Goal: Task Accomplishment & Management: Complete application form

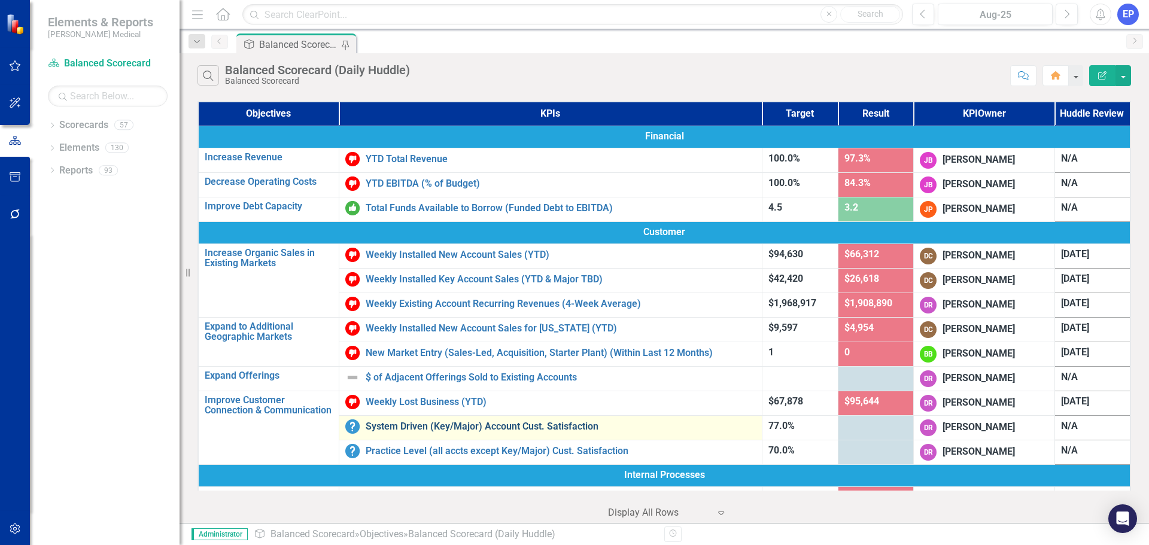
click at [434, 427] on link "System Driven (Key/Major) Account Cust. Satisfaction" at bounding box center [561, 426] width 390 height 11
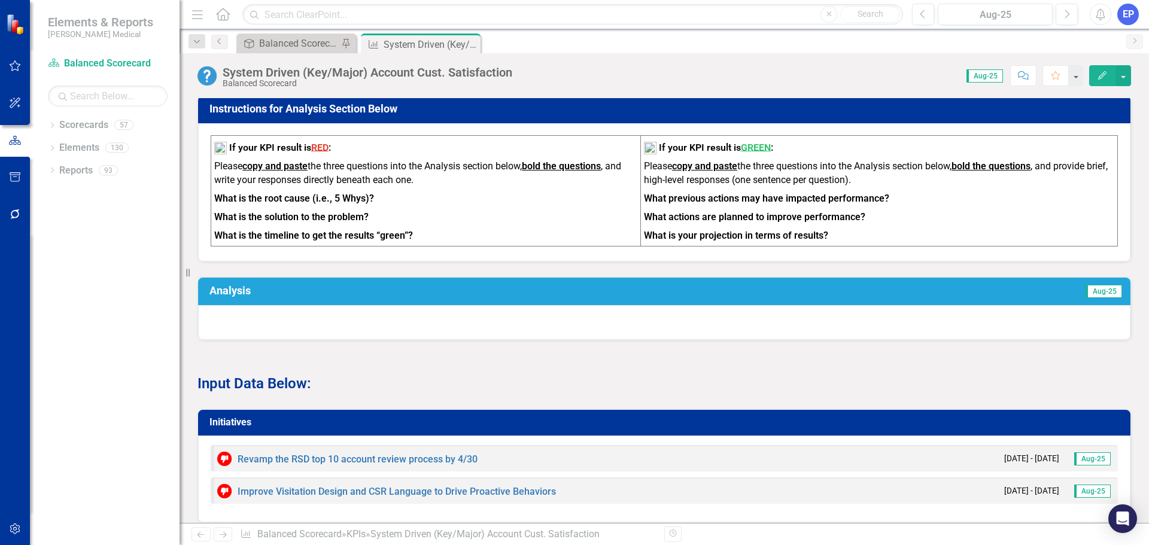
scroll to position [898, 0]
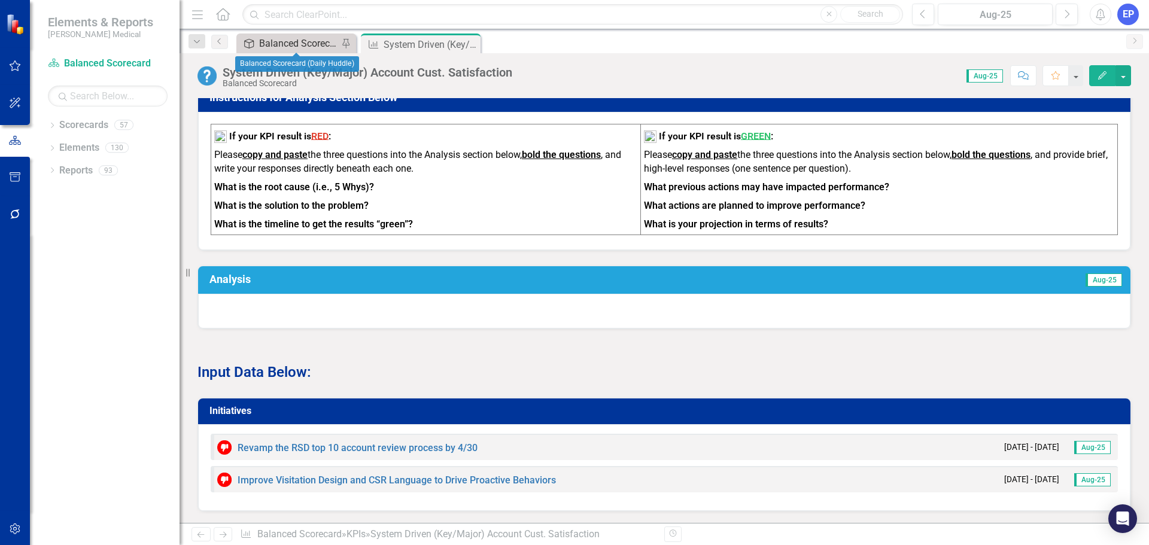
click at [293, 41] on div "Balanced Scorecard (Daily Huddle)" at bounding box center [298, 43] width 79 height 15
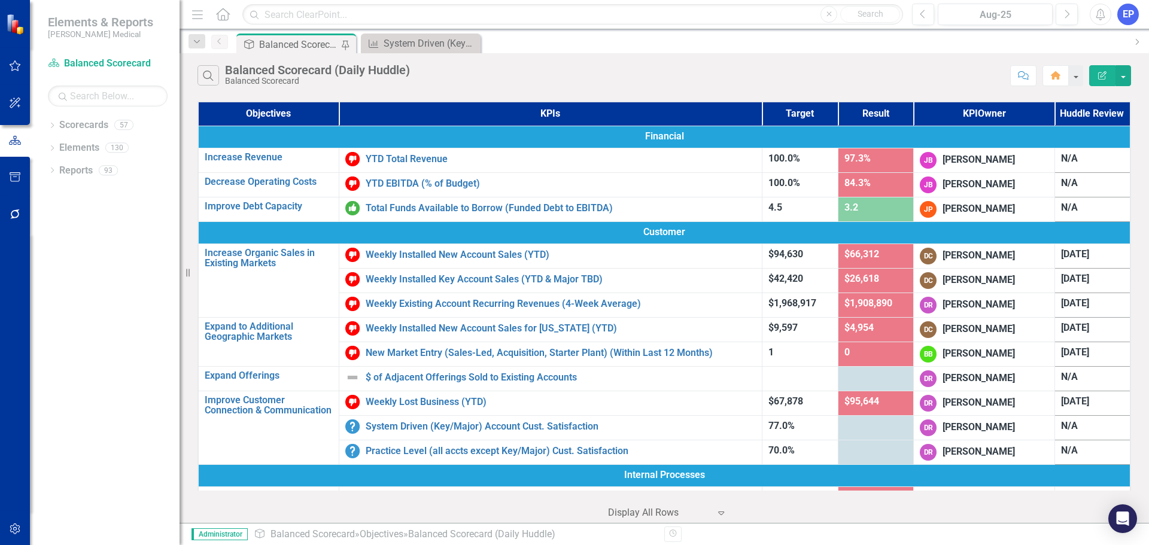
click at [103, 381] on div "Dropdown Scorecards 57 Dropdown Balanced Scorecard Revenue Growth Plan Dropdown…" at bounding box center [105, 331] width 150 height 430
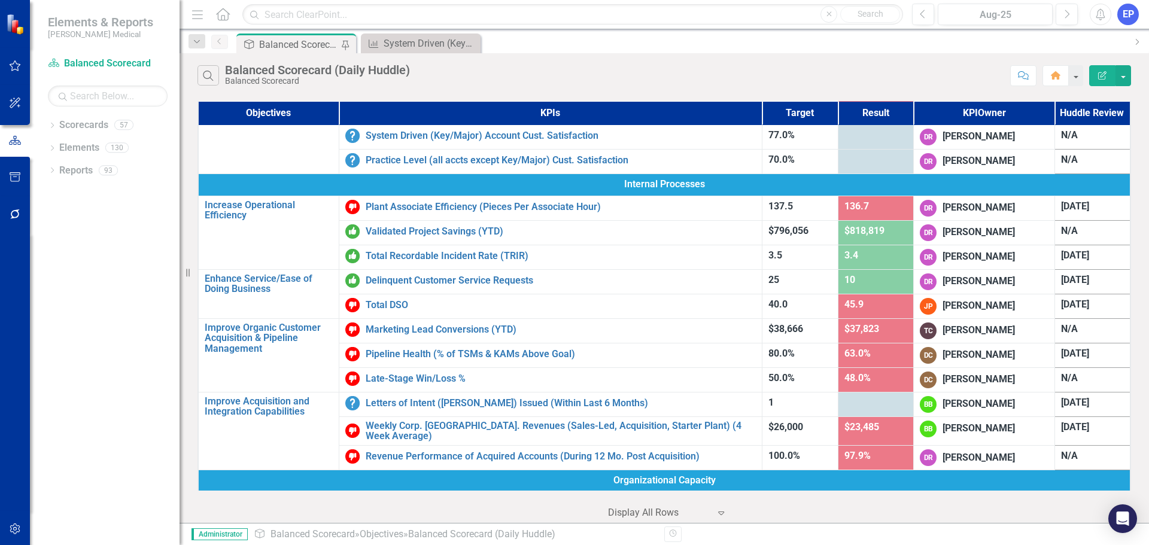
scroll to position [268, 0]
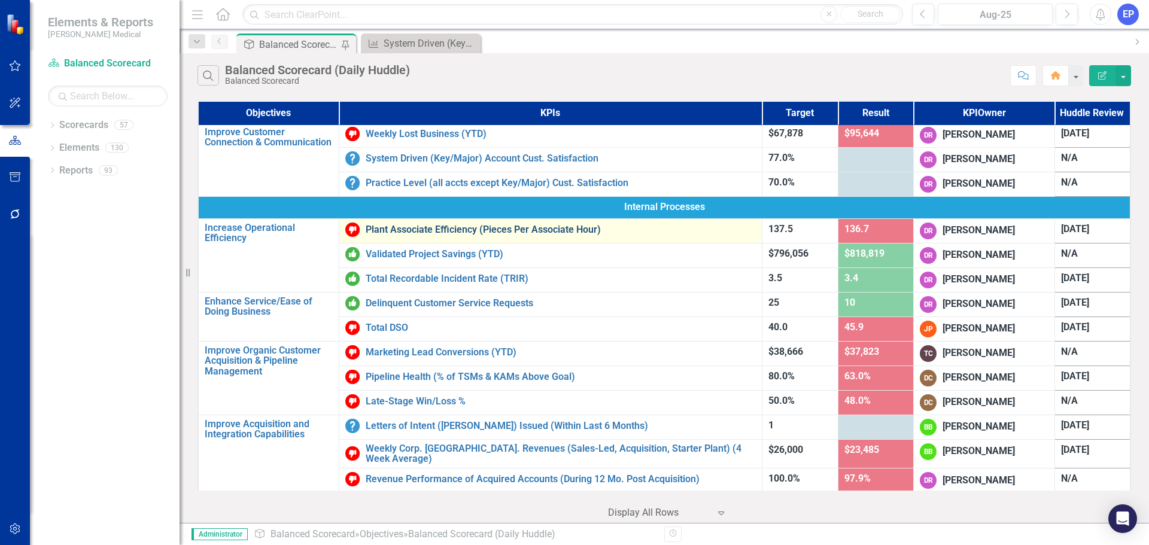
click at [443, 235] on link "Plant Associate Efficiency (Pieces Per Associate Hour)" at bounding box center [561, 229] width 390 height 11
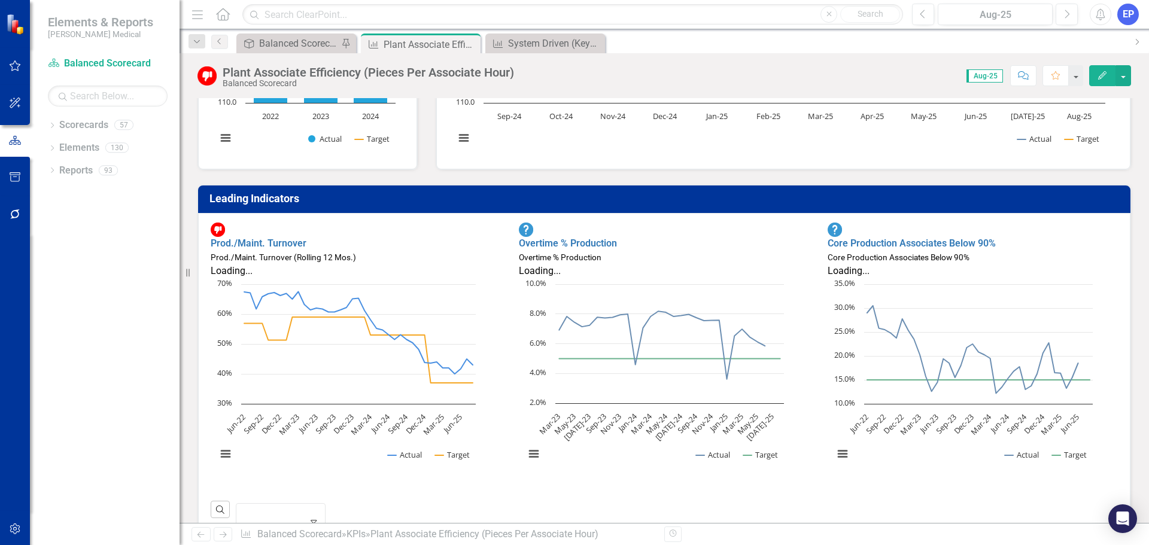
scroll to position [539, 0]
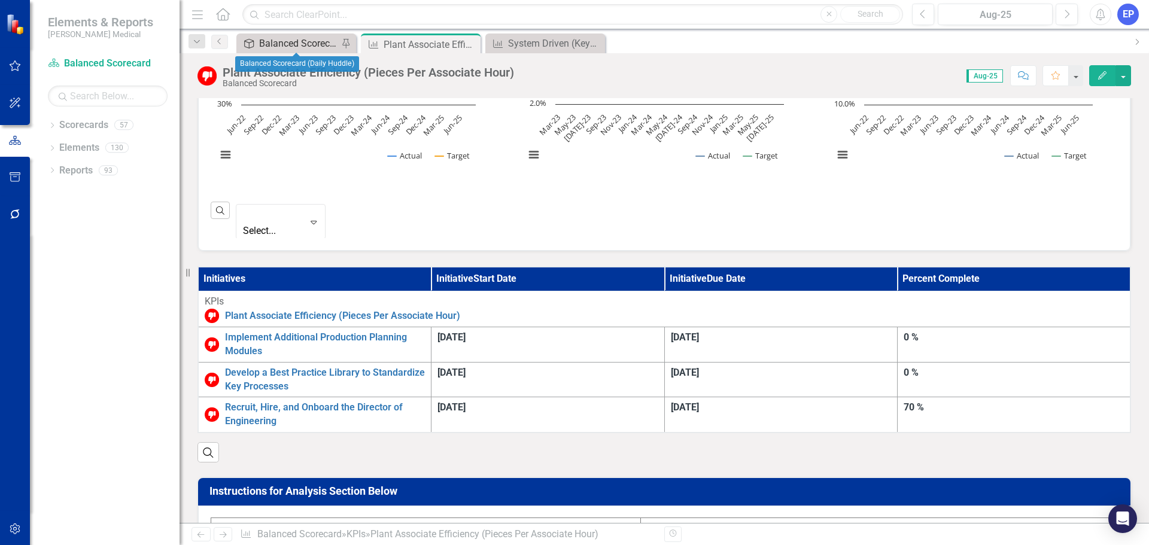
click at [293, 42] on div "Balanced Scorecard (Daily Huddle)" at bounding box center [298, 43] width 79 height 15
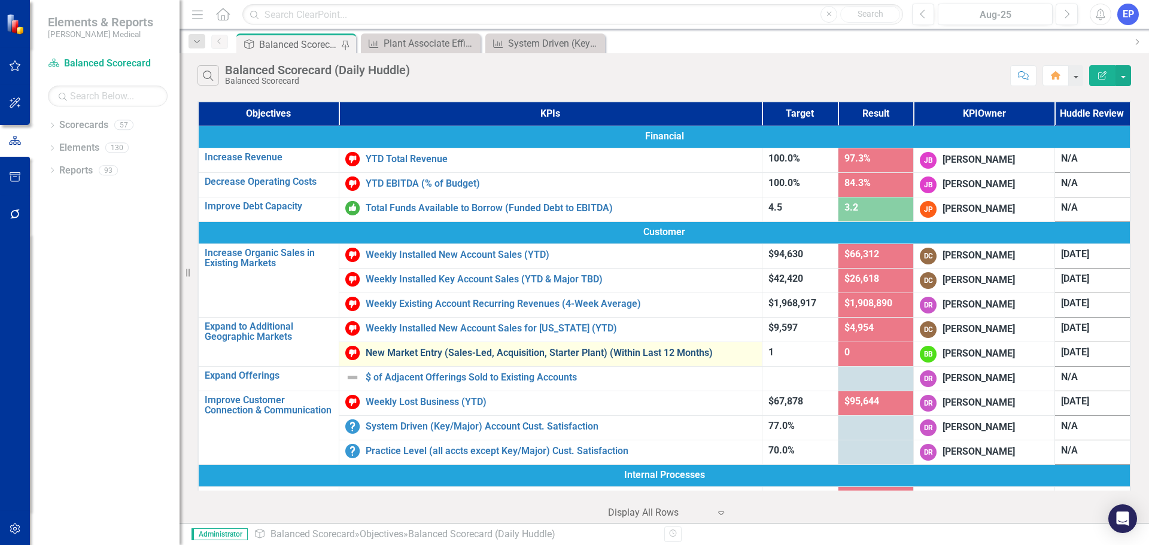
click at [436, 349] on link "New Market Entry (Sales-Led, Acquisition, Starter Plant) (Within Last 12 Months)" at bounding box center [561, 353] width 390 height 11
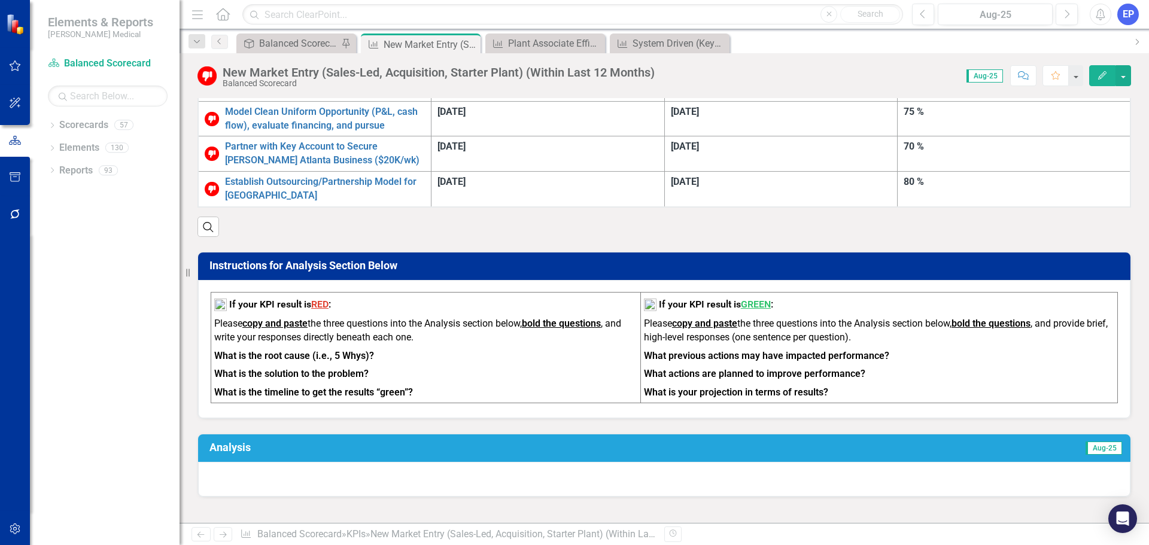
scroll to position [180, 0]
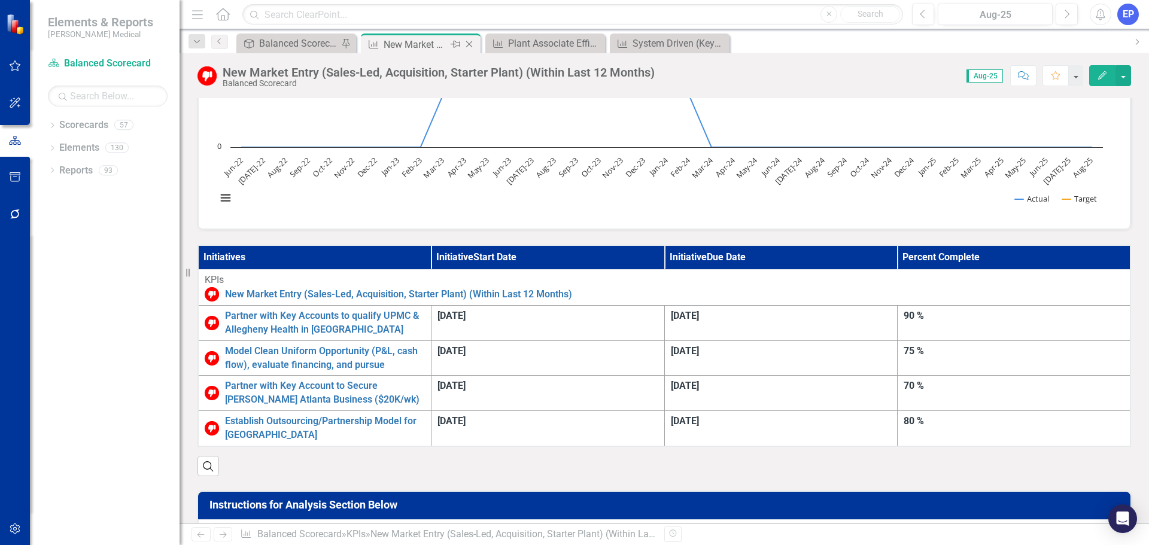
click at [469, 42] on icon "Close" at bounding box center [469, 45] width 12 height 10
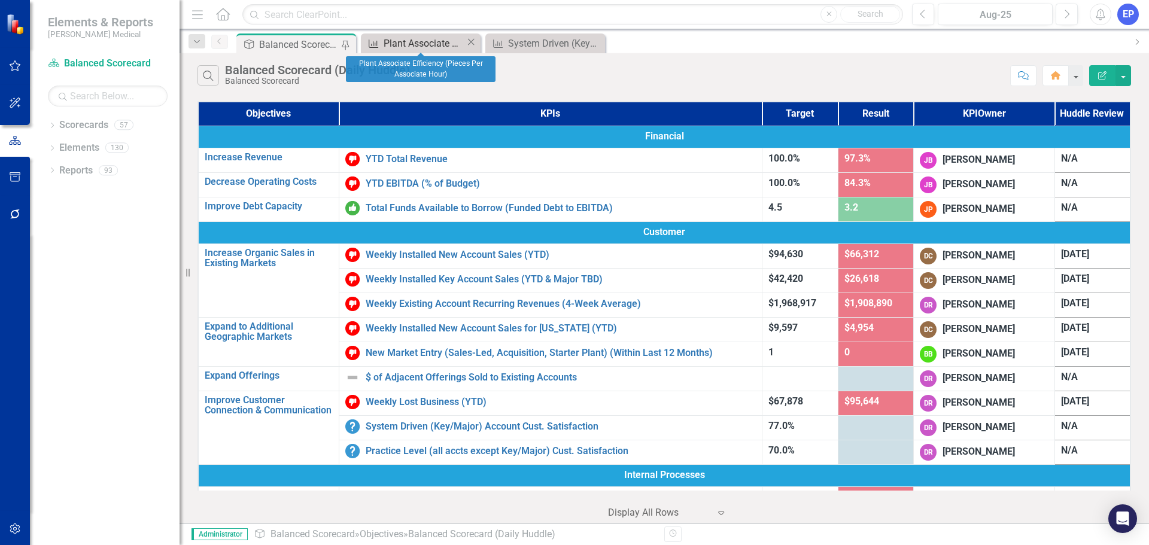
click at [441, 41] on div "Plant Associate Efficiency (Pieces Per Associate Hour)" at bounding box center [425, 43] width 82 height 15
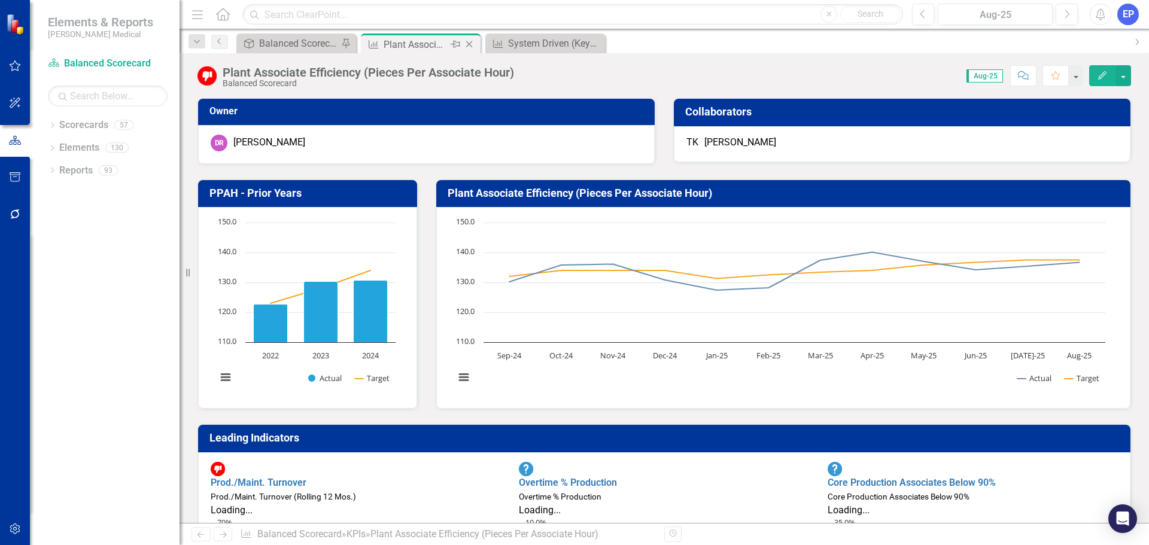
click at [470, 42] on icon "Close" at bounding box center [469, 45] width 12 height 10
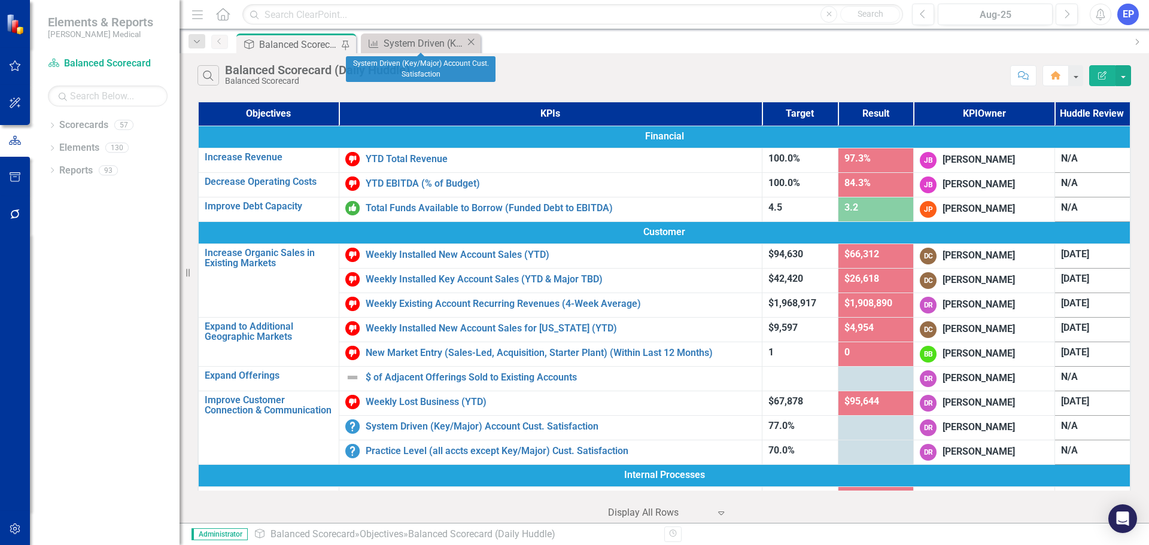
click at [472, 41] on icon "Close" at bounding box center [471, 42] width 12 height 10
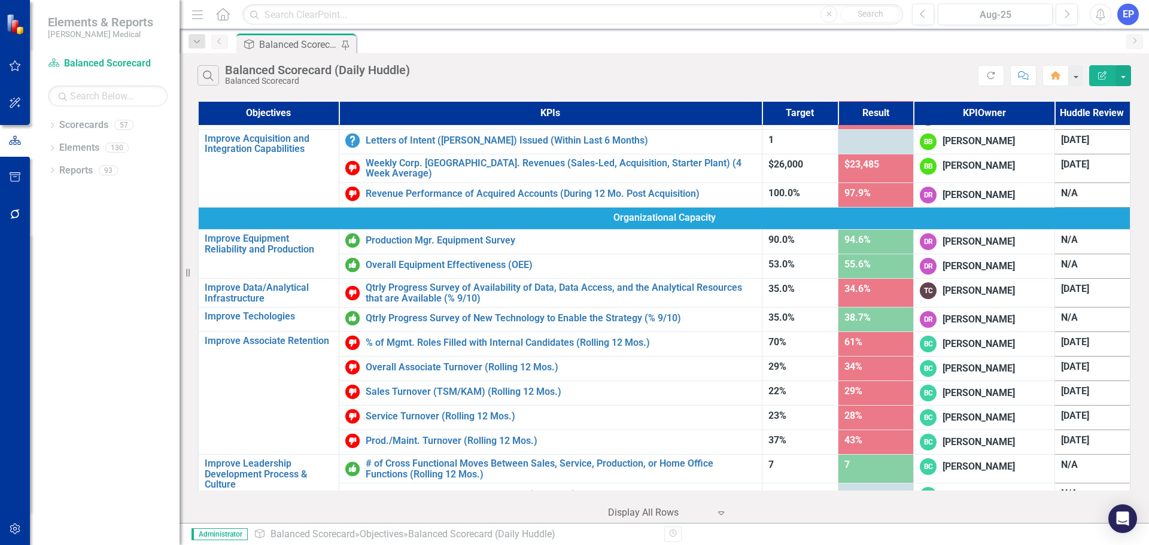
scroll to position [567, 0]
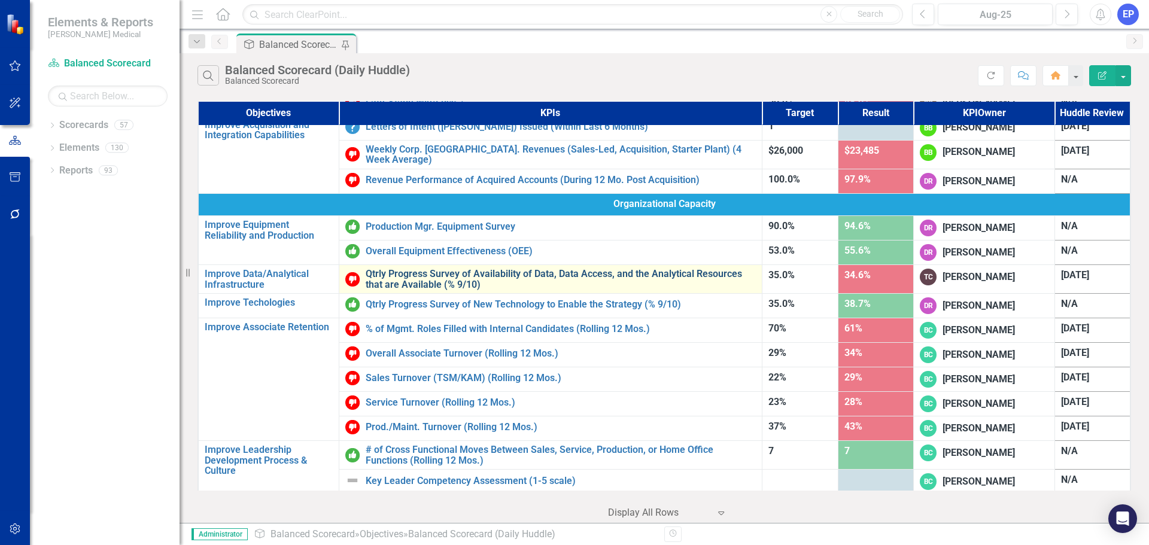
click at [436, 278] on link "Qtrly Progress Survey of Availability of Data, Data Access, and the Analytical …" at bounding box center [561, 279] width 390 height 21
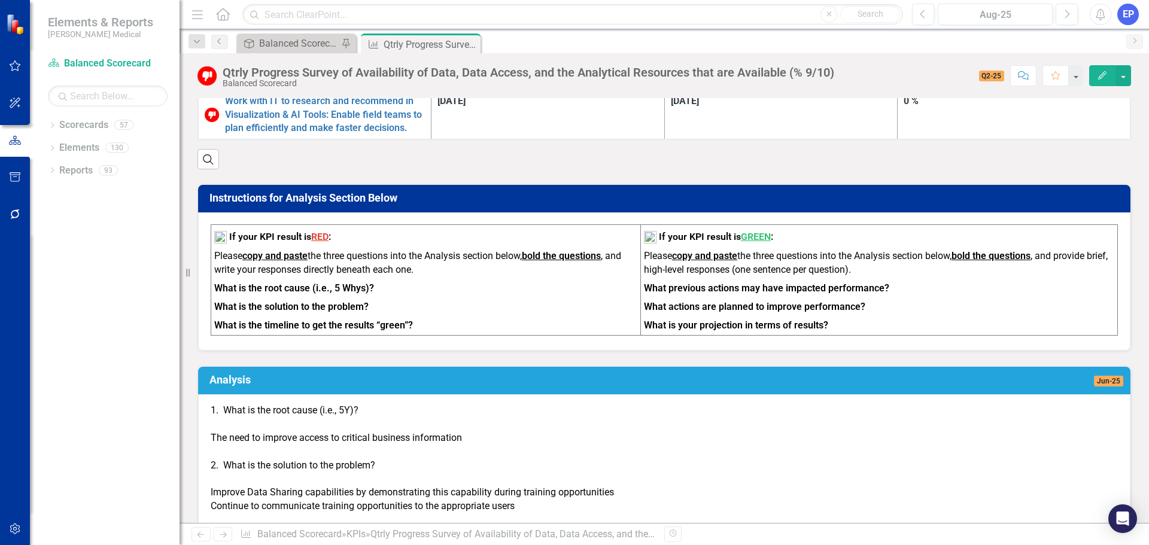
scroll to position [898, 0]
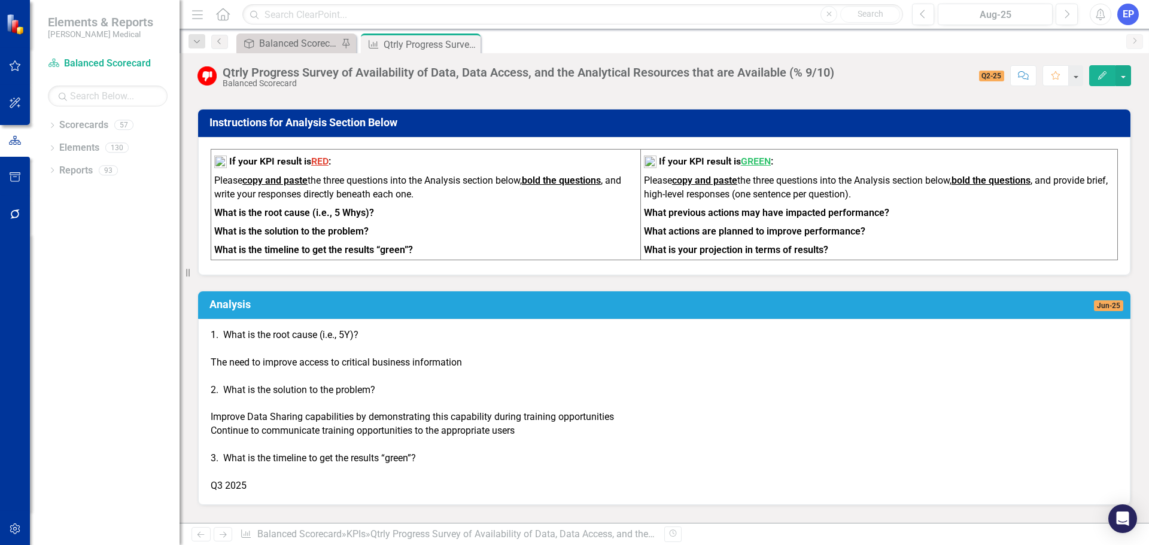
click at [360, 452] on div "3. What is the timeline to get the results “green”?" at bounding box center [664, 459] width 907 height 14
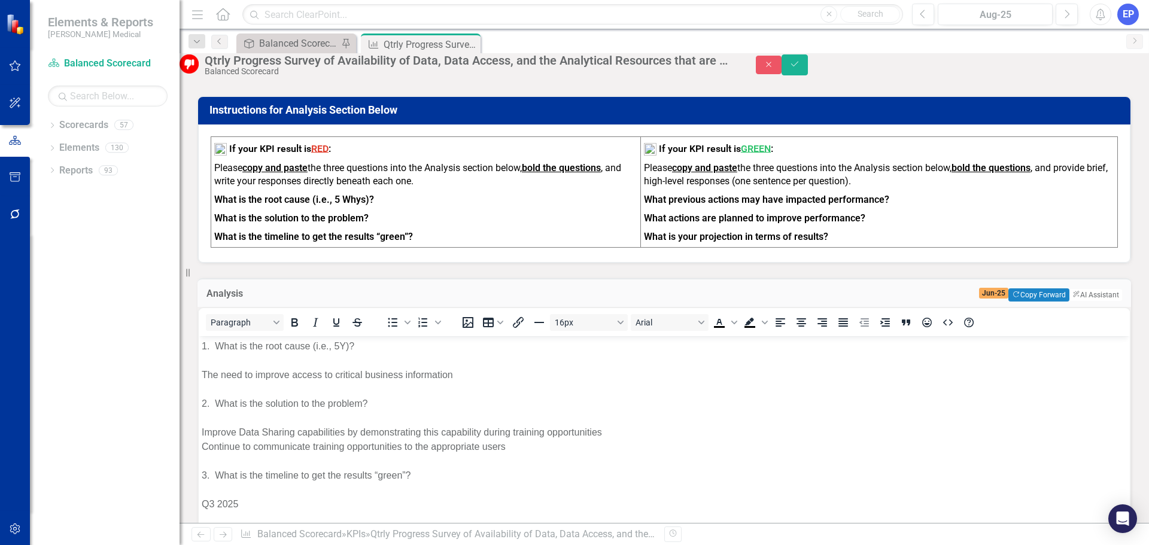
scroll to position [0, 0]
click at [214, 348] on div "1. What is the root cause (i.e., 5Y)?" at bounding box center [664, 346] width 925 height 14
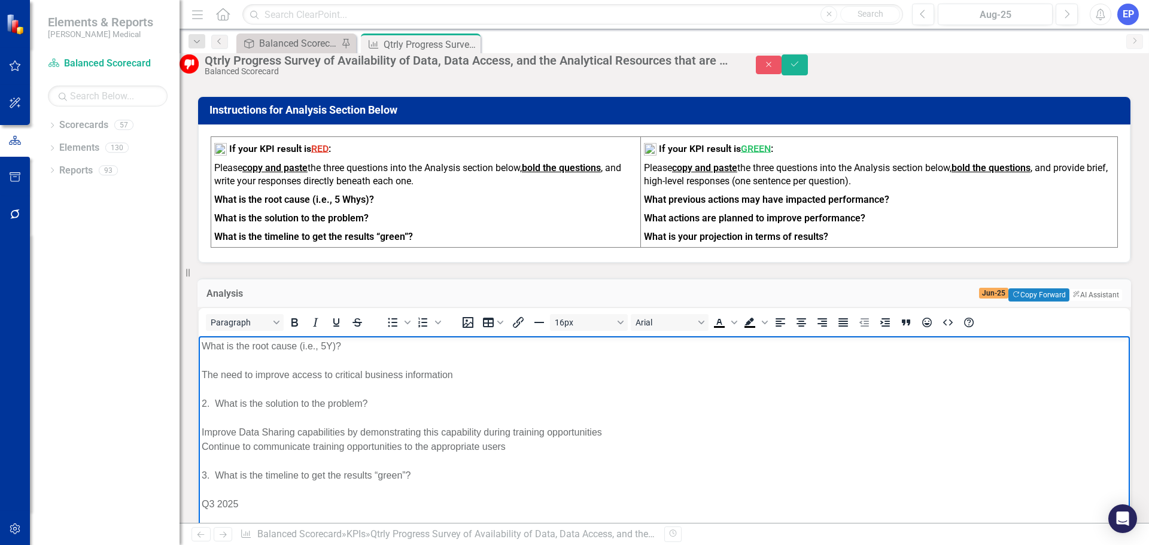
click at [215, 399] on div "2. What is the solution to the problem?" at bounding box center [664, 404] width 925 height 14
click at [216, 473] on div "3. What is the timeline to get the results “green”?" at bounding box center [664, 476] width 925 height 14
click at [273, 491] on div "To enrich screen reader interactions, please activate Accessibility in Grammarl…" at bounding box center [664, 490] width 925 height 14
click at [249, 464] on div "To enrich screen reader interactions, please activate Accessibility in Grammarl…" at bounding box center [664, 461] width 925 height 14
click at [244, 415] on div "To enrich screen reader interactions, please activate Accessibility in Grammarl…" at bounding box center [664, 418] width 925 height 14
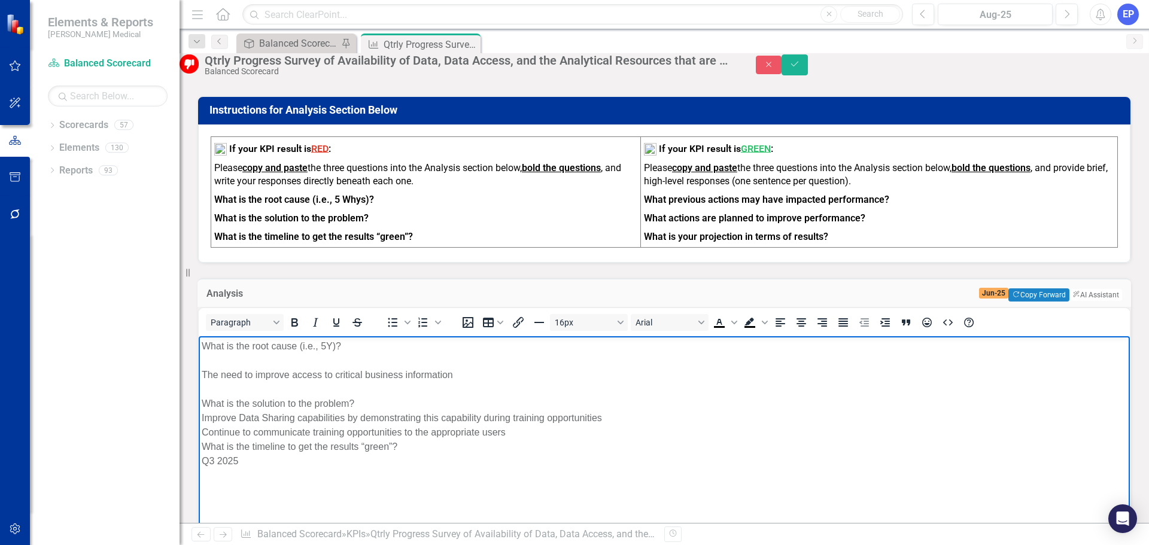
click at [238, 387] on div "To enrich screen reader interactions, please activate Accessibility in Grammarl…" at bounding box center [664, 389] width 925 height 14
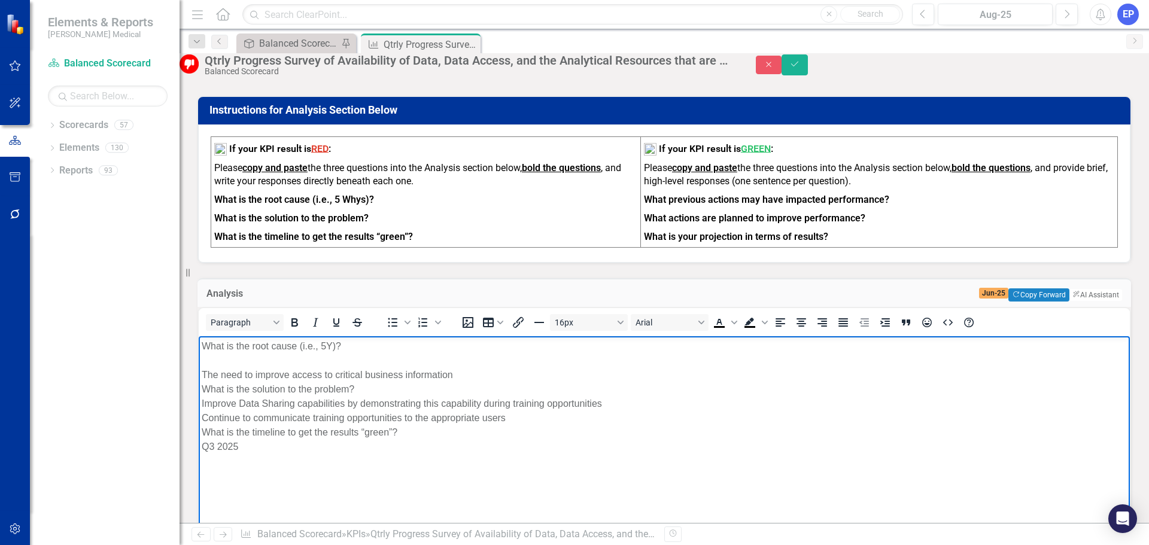
click at [235, 356] on div "To enrich screen reader interactions, please activate Accessibility in Grammarl…" at bounding box center [664, 361] width 925 height 14
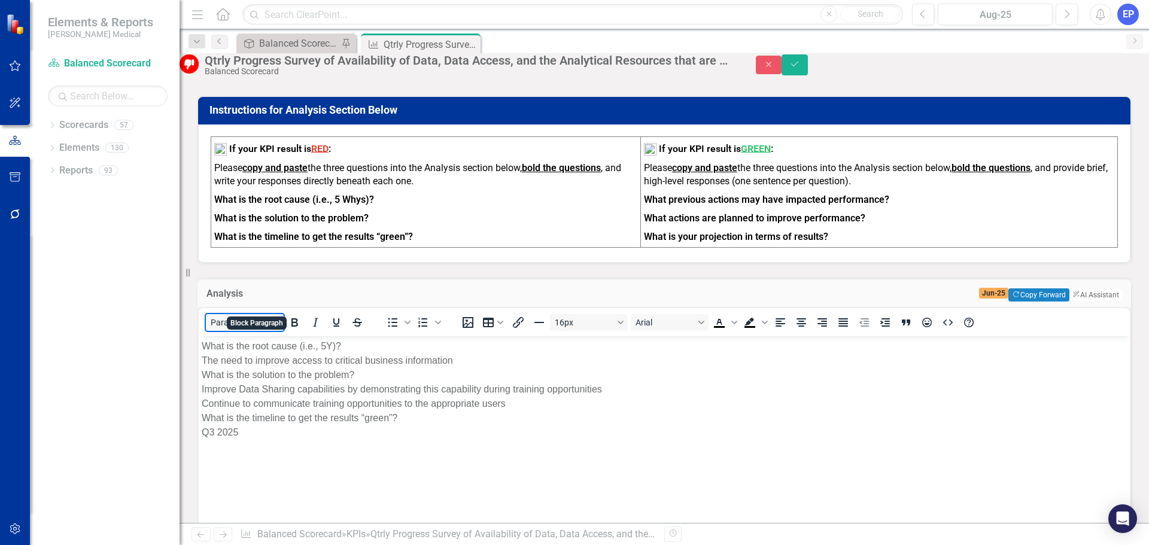
click at [284, 314] on button "Paragraph" at bounding box center [245, 322] width 78 height 17
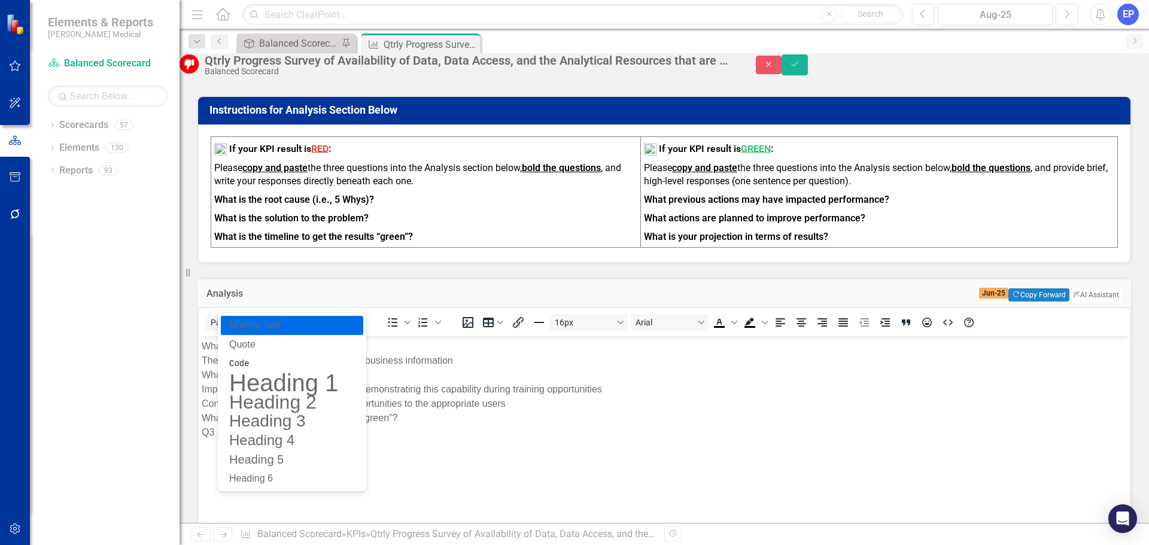
click at [283, 329] on p "Normal Text" at bounding box center [283, 325] width 111 height 14
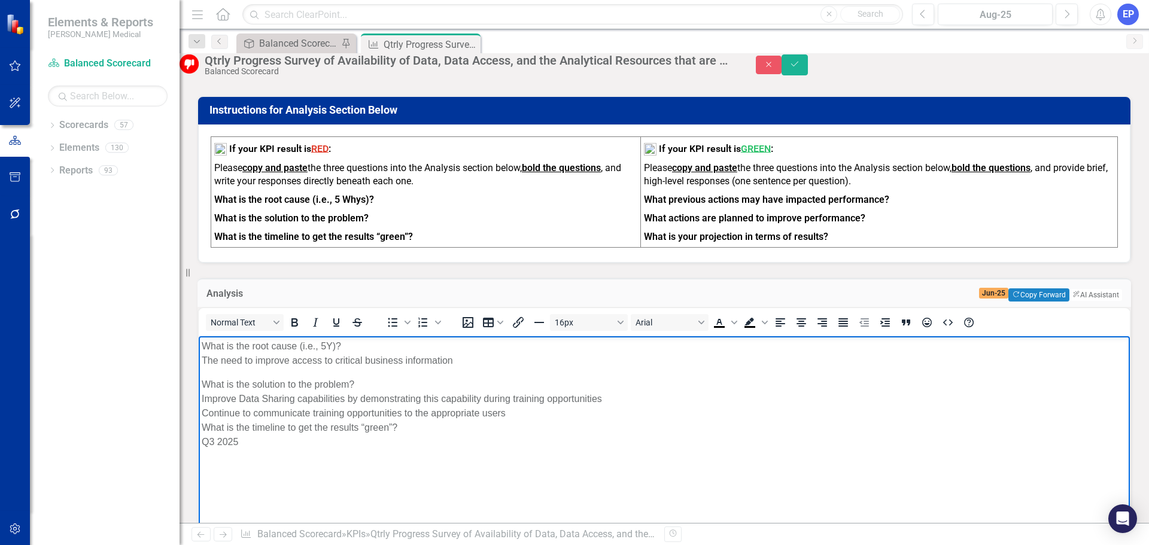
click at [278, 353] on div "What is the root cause (i.e., 5Y)?" at bounding box center [664, 346] width 925 height 14
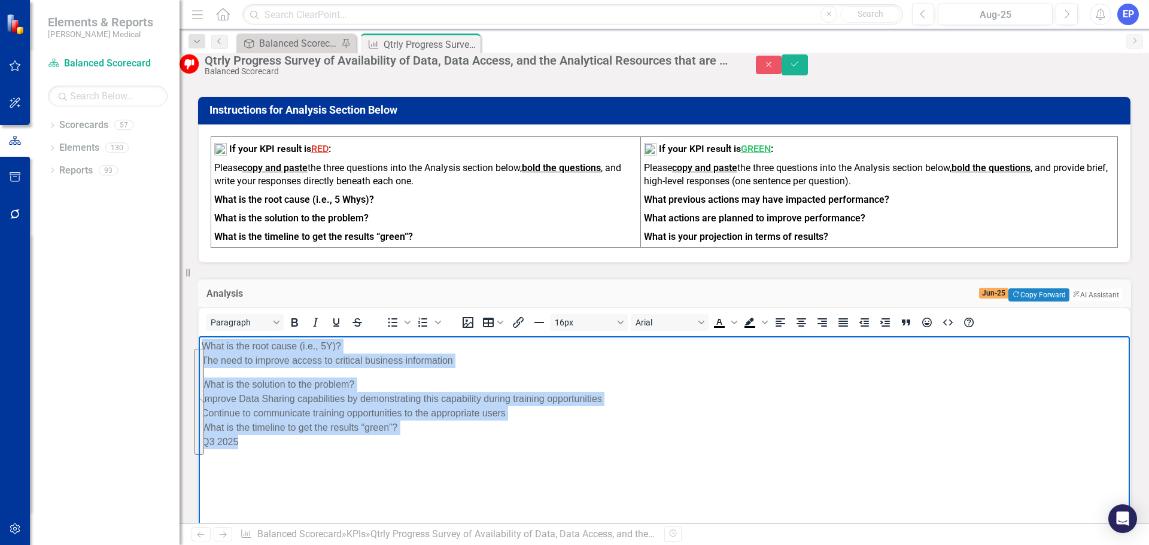
drag, startPoint x: 269, startPoint y: 444, endPoint x: 188, endPoint y: 326, distance: 142.9
click at [199, 336] on html "What is the root cause (i.e., 5Y)? The need to improve access to critical busin…" at bounding box center [664, 426] width 931 height 180
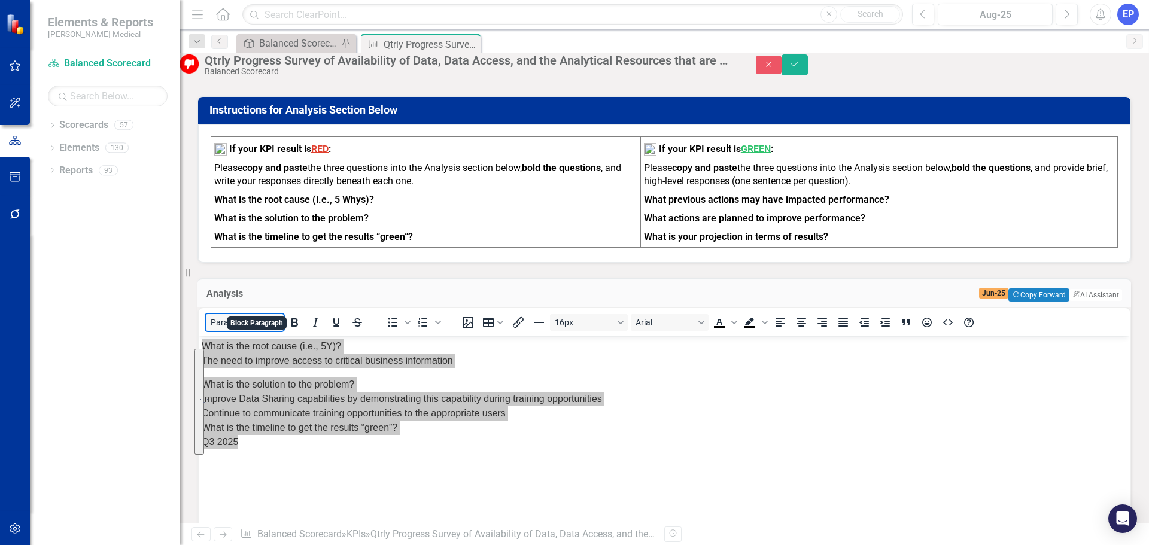
click at [284, 314] on button "Paragraph" at bounding box center [245, 322] width 78 height 17
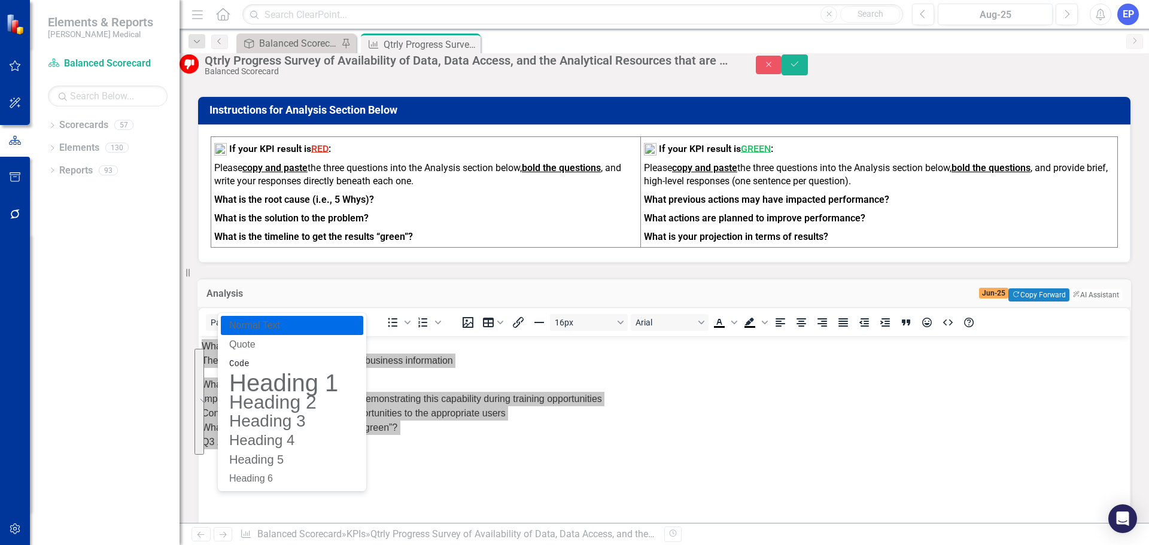
click at [278, 321] on p "Normal Text" at bounding box center [283, 325] width 111 height 14
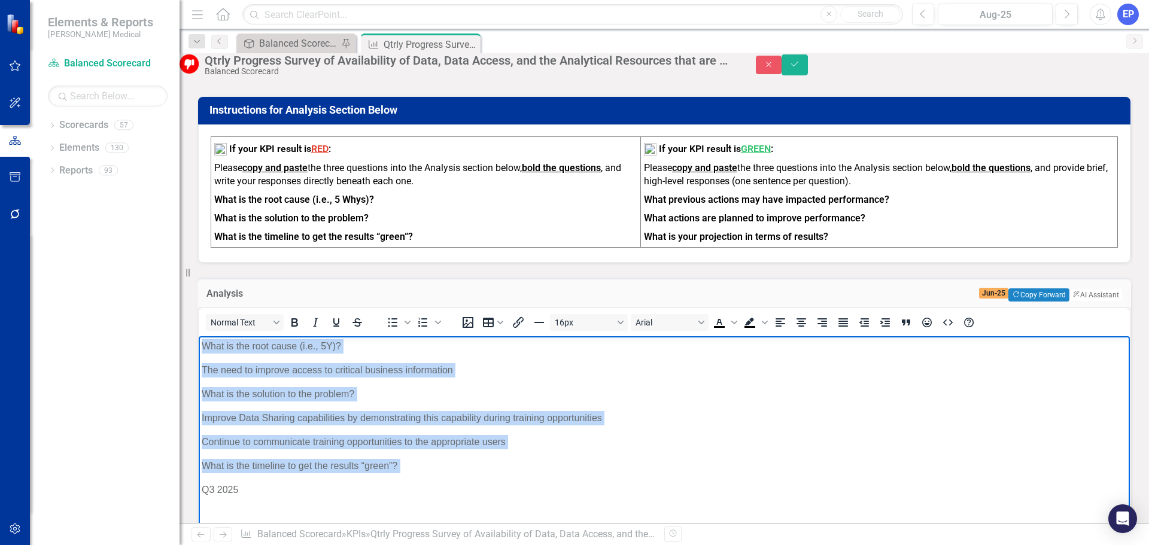
click at [291, 349] on p "What is the root cause (i.e., 5Y)?" at bounding box center [664, 346] width 925 height 14
click at [341, 352] on p "What is the root cause (i.e., 5Y)?" at bounding box center [664, 346] width 925 height 14
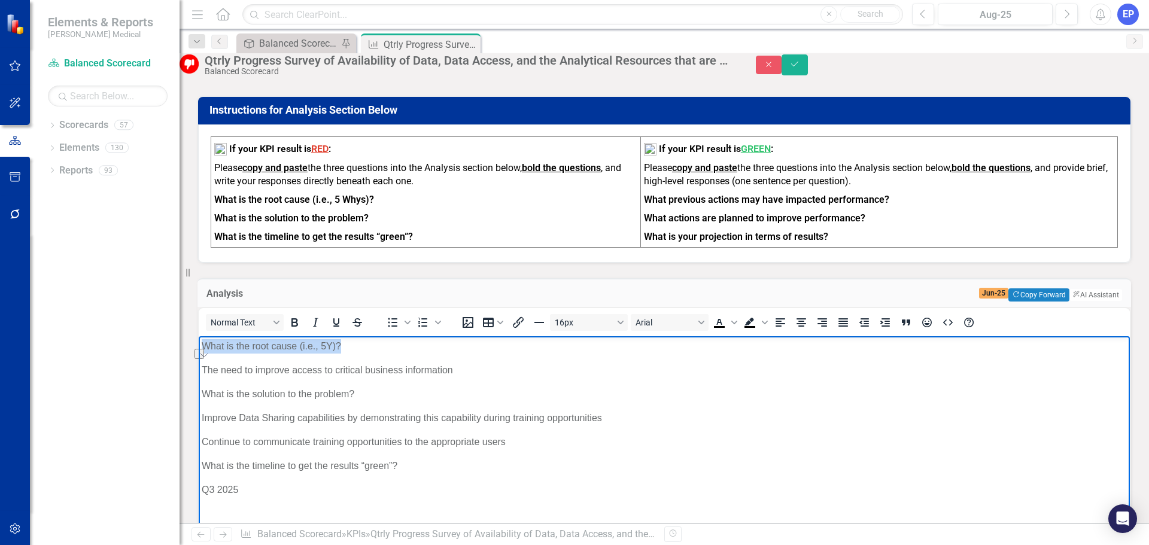
drag, startPoint x: 350, startPoint y: 348, endPoint x: 191, endPoint y: 350, distance: 159.2
click at [199, 350] on html "What is the root cause (i.e., 5Y)? The need to improve access to critical busin…" at bounding box center [664, 426] width 931 height 180
drag, startPoint x: 356, startPoint y: 395, endPoint x: 201, endPoint y: 397, distance: 155.6
click at [201, 397] on body "What is the root cause (i.e., 5Y)? The need to improve access to critical busin…" at bounding box center [664, 426] width 931 height 180
click at [298, 318] on icon "Bold" at bounding box center [294, 322] width 7 height 8
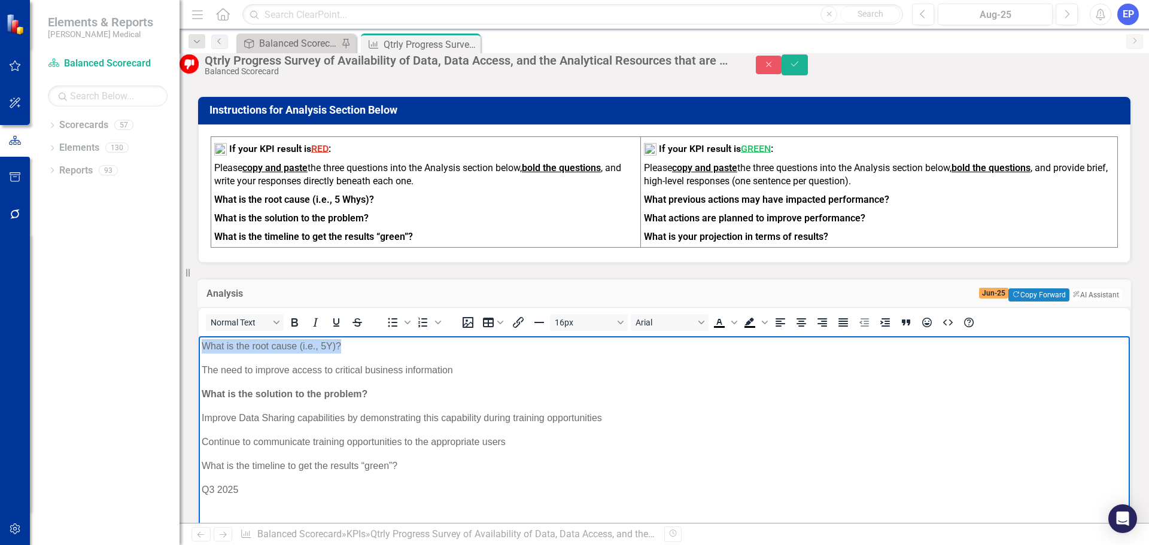
drag, startPoint x: 351, startPoint y: 345, endPoint x: 195, endPoint y: 350, distance: 156.3
click at [199, 350] on html "What is the root cause (i.e., 5Y)? The need to improve access to critical busin…" at bounding box center [664, 426] width 931 height 180
click at [302, 315] on icon "Bold" at bounding box center [294, 322] width 14 height 14
drag, startPoint x: 403, startPoint y: 464, endPoint x: 206, endPoint y: 470, distance: 197.0
click at [206, 470] on p "What is the timeline to get the results “green”?" at bounding box center [664, 466] width 925 height 14
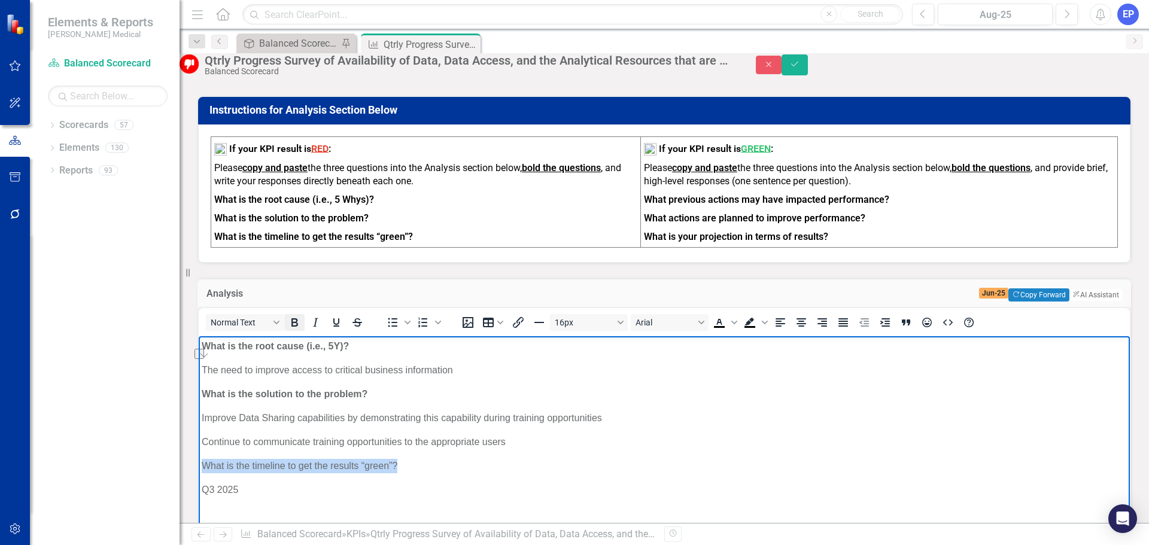
click at [298, 318] on icon "Bold" at bounding box center [294, 322] width 7 height 8
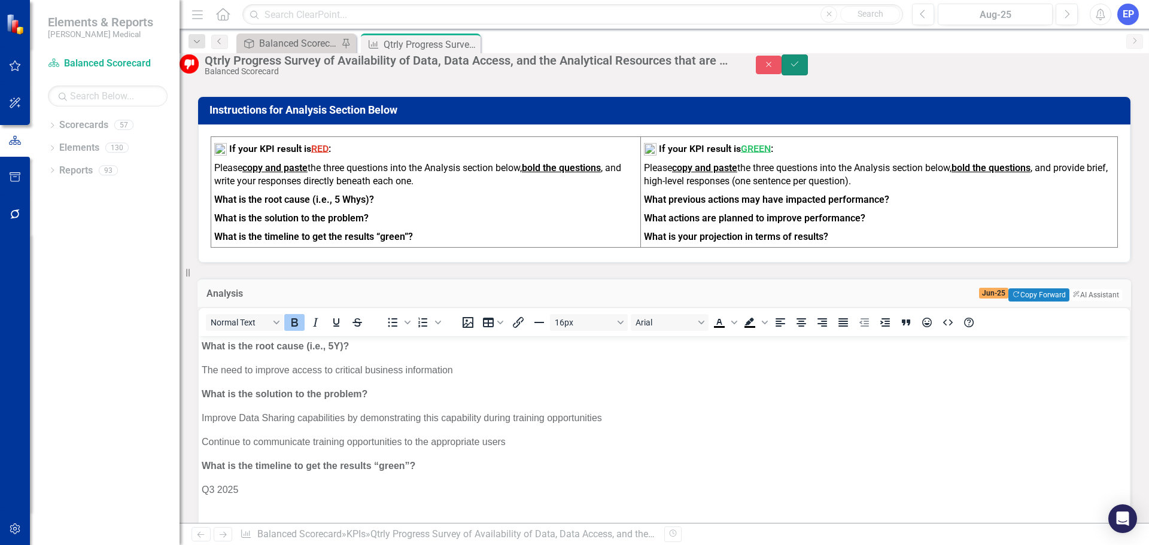
click at [800, 68] on icon "Save" at bounding box center [794, 64] width 11 height 8
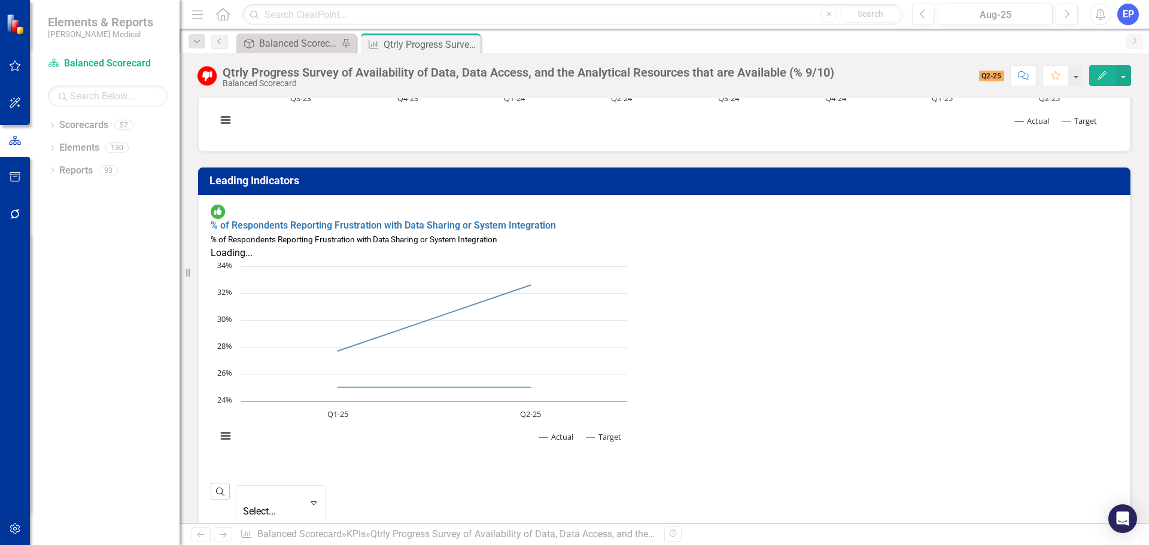
scroll to position [419, 0]
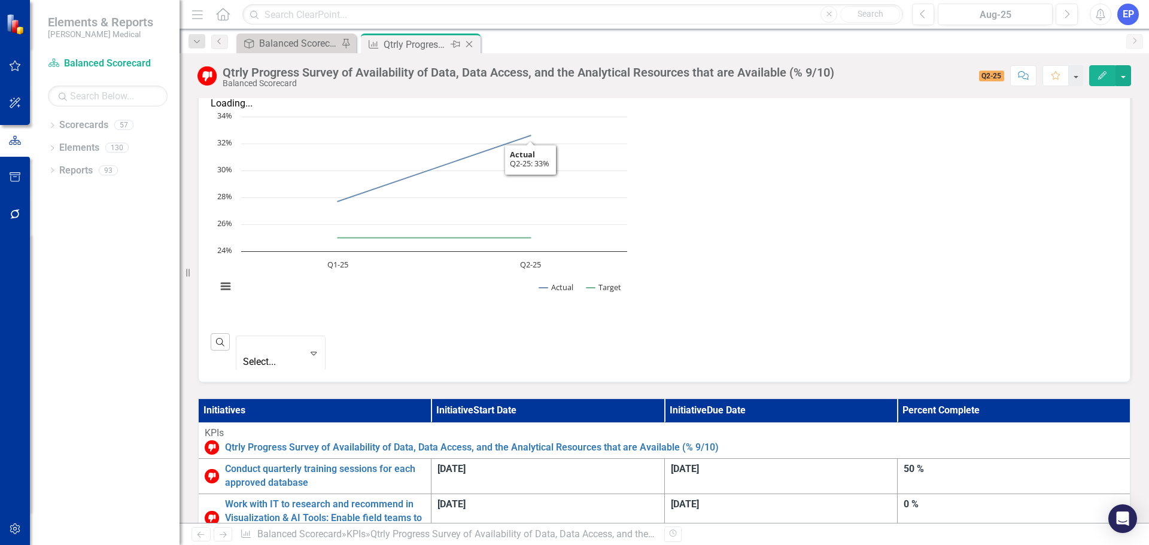
click at [470, 38] on div "Close" at bounding box center [470, 44] width 15 height 15
